Goal: Transaction & Acquisition: Purchase product/service

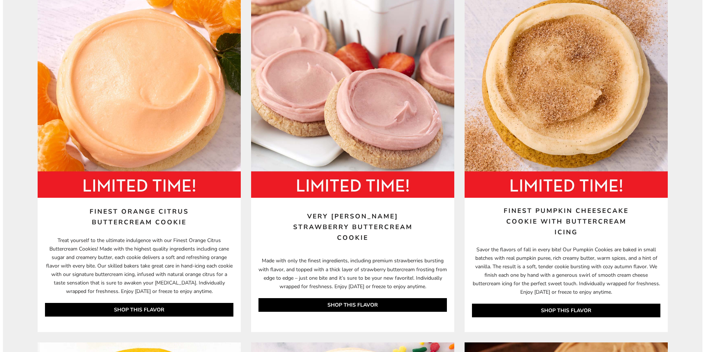
scroll to position [0, 0]
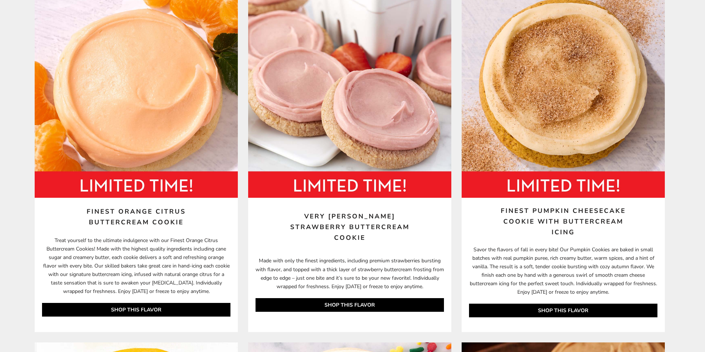
click at [699, 53] on html "Skip to content ****** Bestsellers Fall NEW! Cozy Autumn Fall Celebration Water…" at bounding box center [350, 176] width 700 height 352
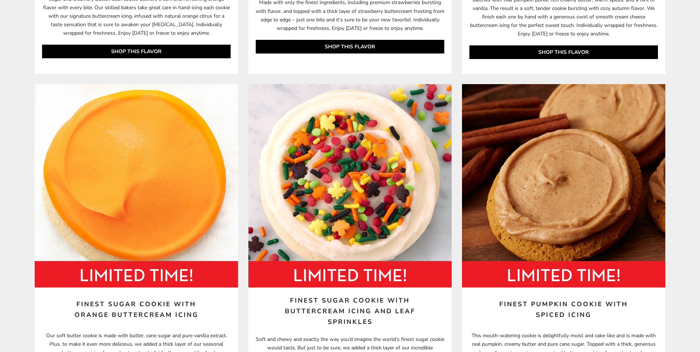
scroll to position [498, 0]
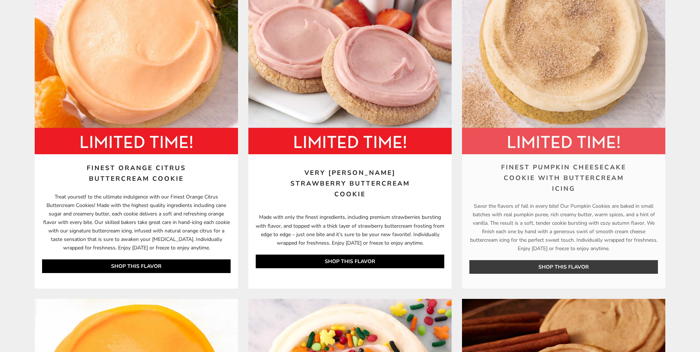
click at [555, 98] on img at bounding box center [563, 52] width 203 height 203
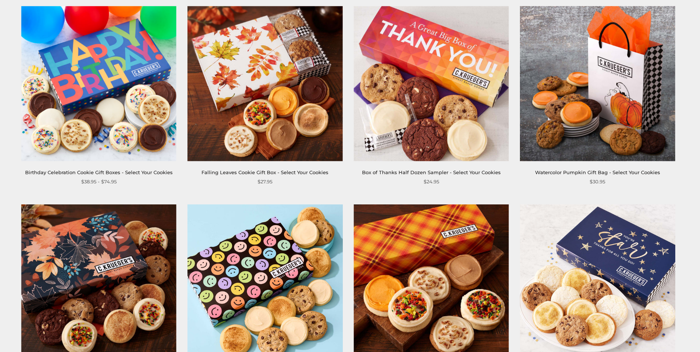
scroll to position [297, 0]
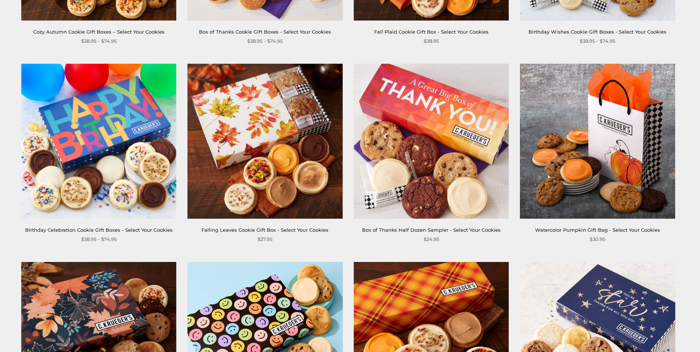
click at [287, 107] on img at bounding box center [264, 141] width 155 height 155
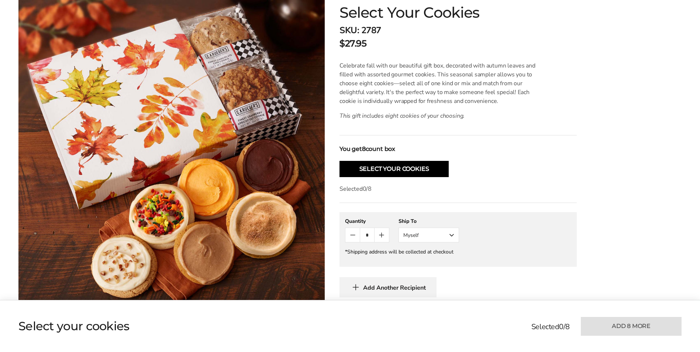
scroll to position [173, 0]
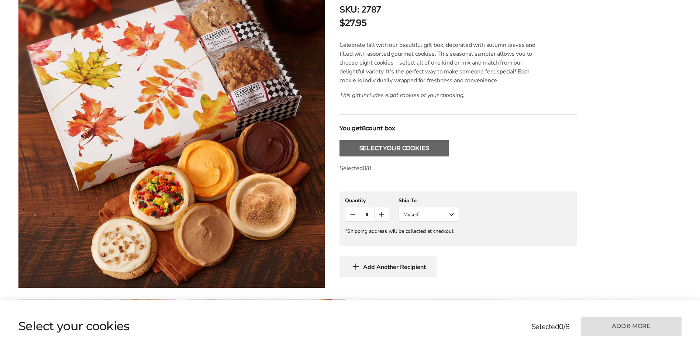
click at [396, 145] on button "Select Your Cookies" at bounding box center [393, 148] width 109 height 16
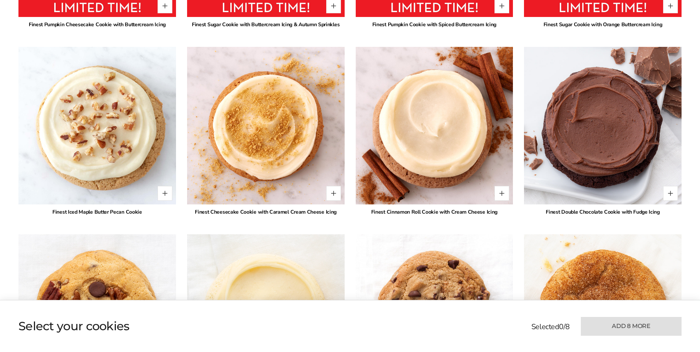
scroll to position [617, 0]
